Goal: Find specific page/section: Find specific page/section

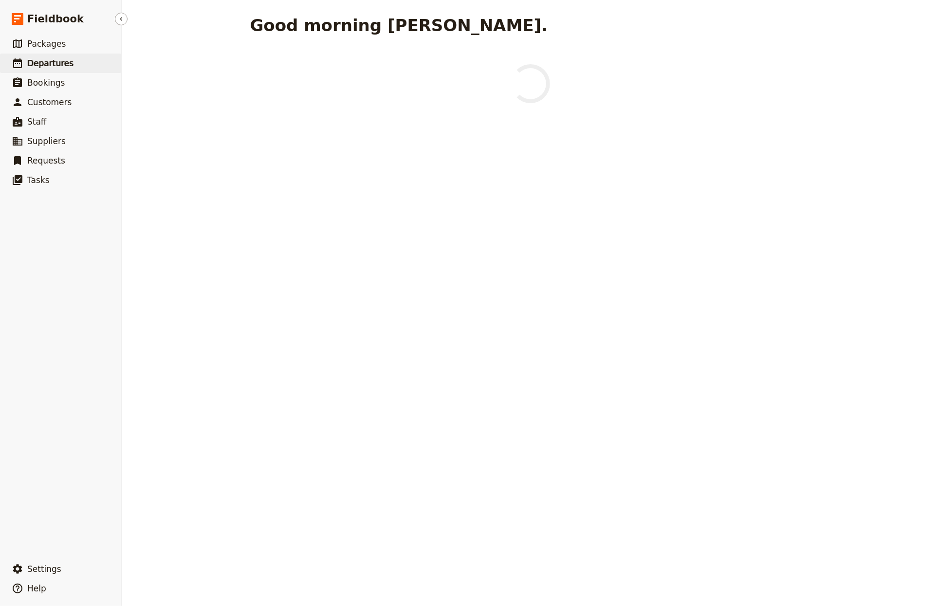
click at [37, 60] on span "Departures" at bounding box center [50, 63] width 46 height 10
select select "CREATED_AT"
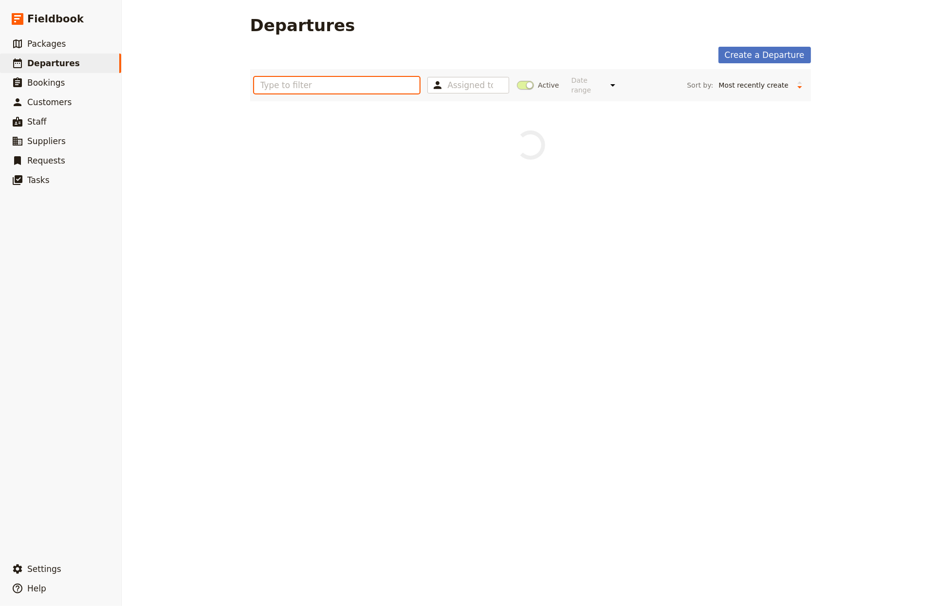
click at [306, 82] on input "text" at bounding box center [337, 85] width 166 height 17
paste input "Berkshire College of Agriculture"
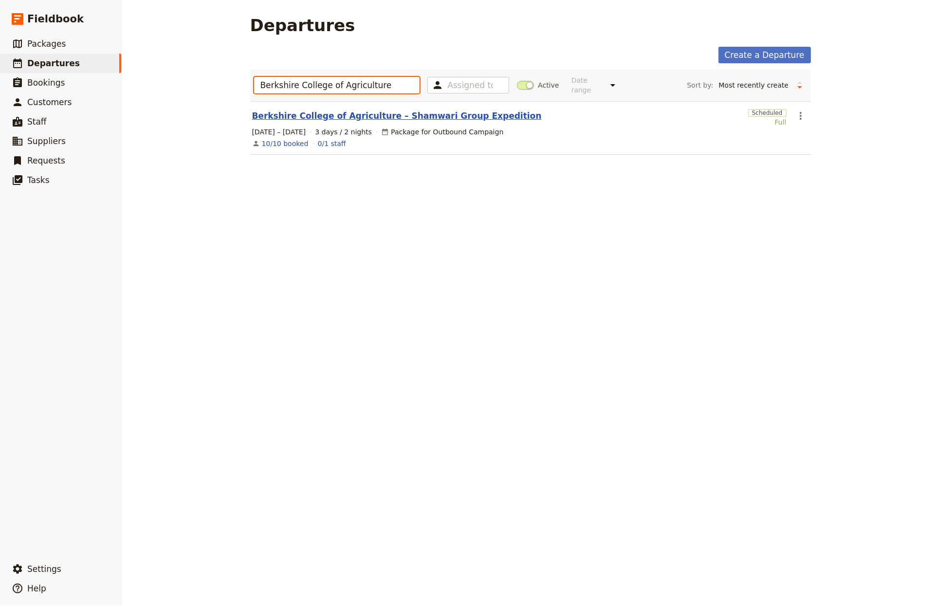
type input "Berkshire College of Agriculture"
click at [379, 110] on link "Berkshire College of Agriculture – Shamwari Group Expedition" at bounding box center [397, 116] width 290 height 12
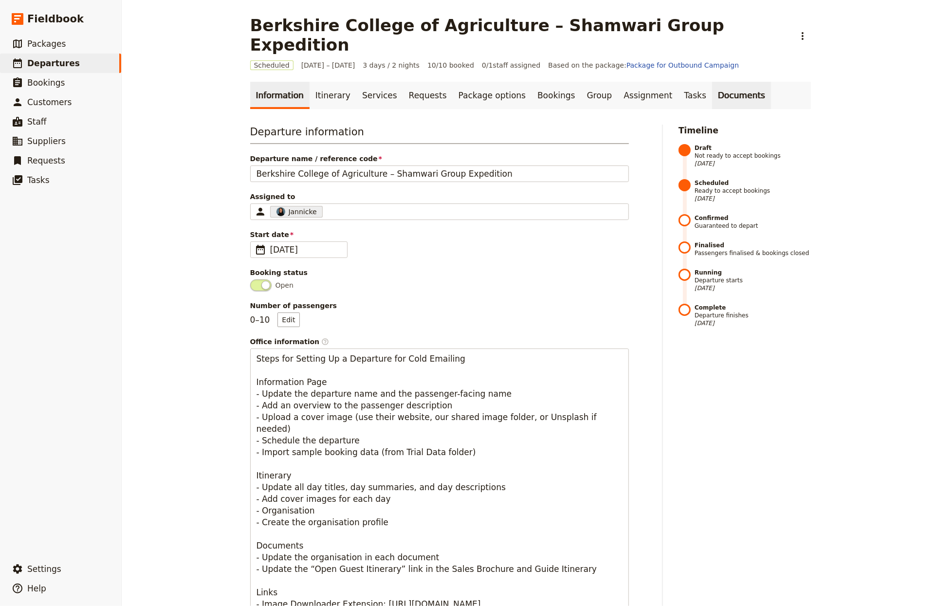
click at [716, 82] on link "Documents" at bounding box center [741, 95] width 59 height 27
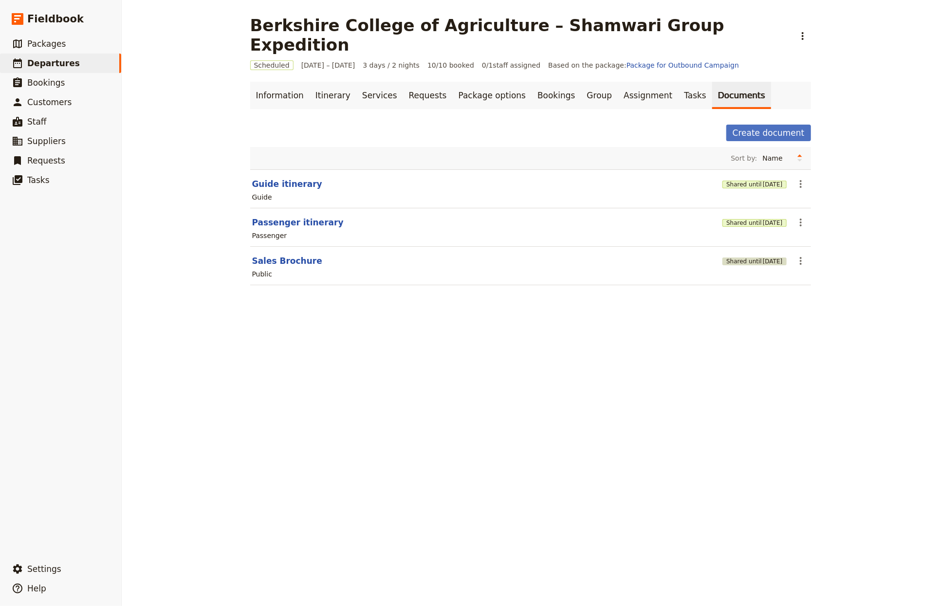
click at [763, 258] on span "[DATE]" at bounding box center [773, 262] width 20 height 8
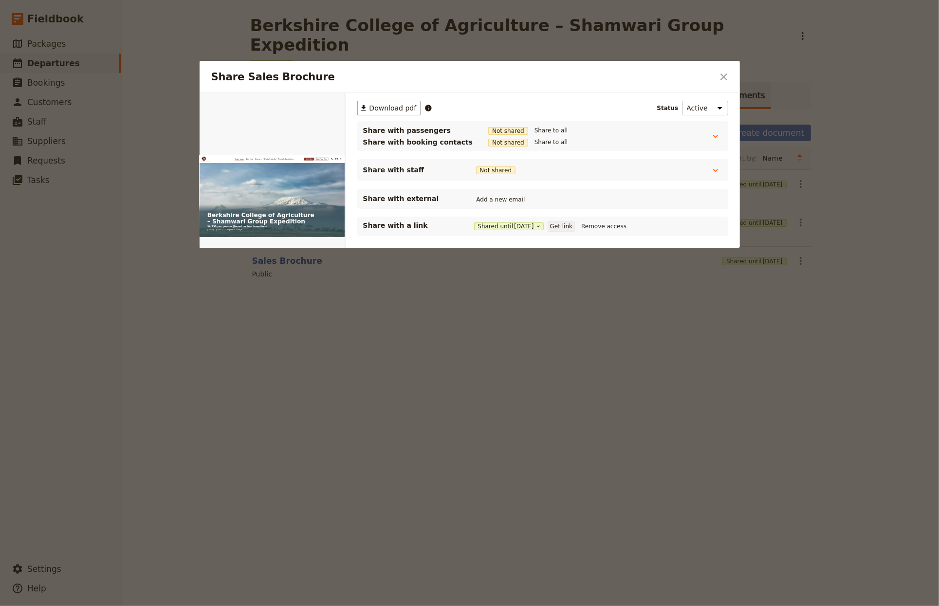
click at [566, 223] on button "Get link" at bounding box center [561, 226] width 27 height 11
